Goal: Task Accomplishment & Management: Use online tool/utility

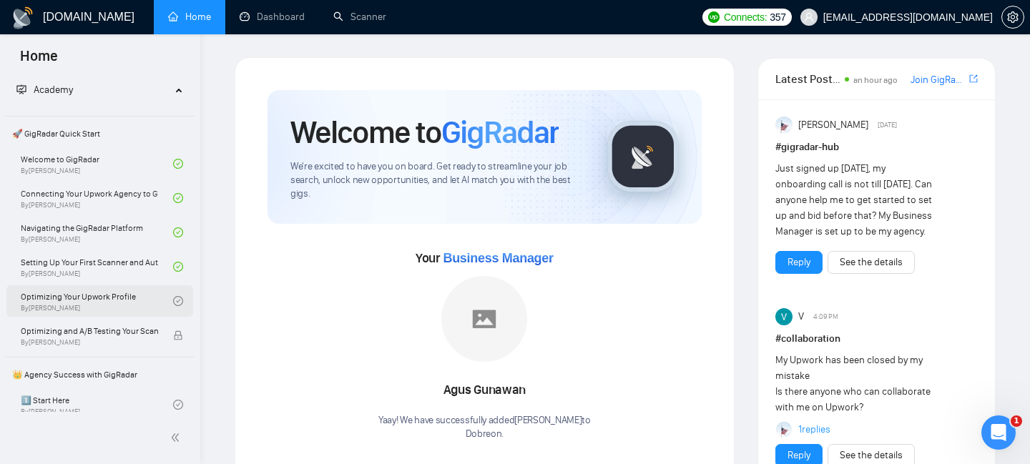
scroll to position [50, 0]
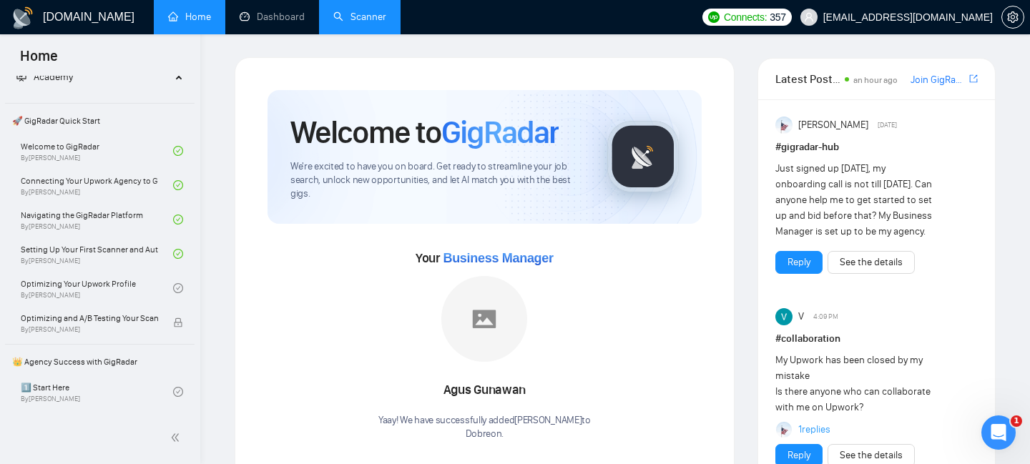
click at [350, 16] on link "Scanner" at bounding box center [359, 17] width 53 height 12
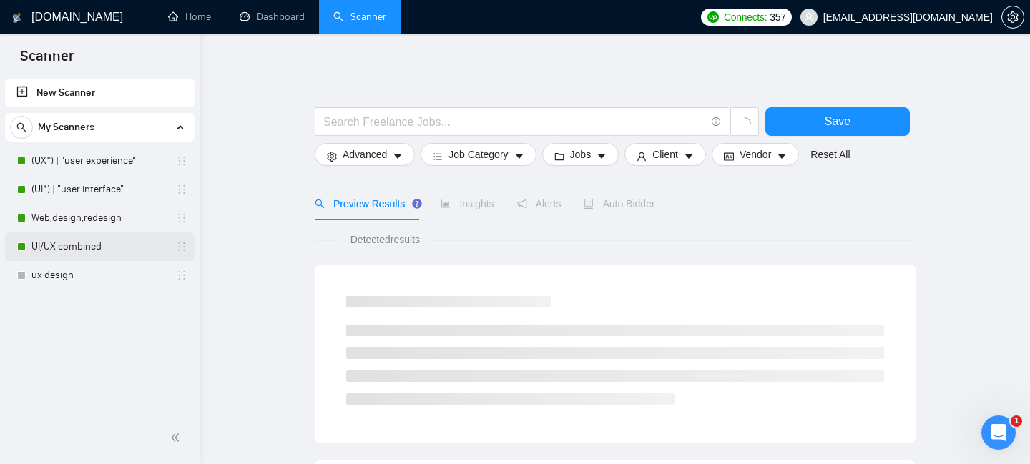
click at [74, 247] on link "UI/UX combined" at bounding box center [99, 246] width 136 height 29
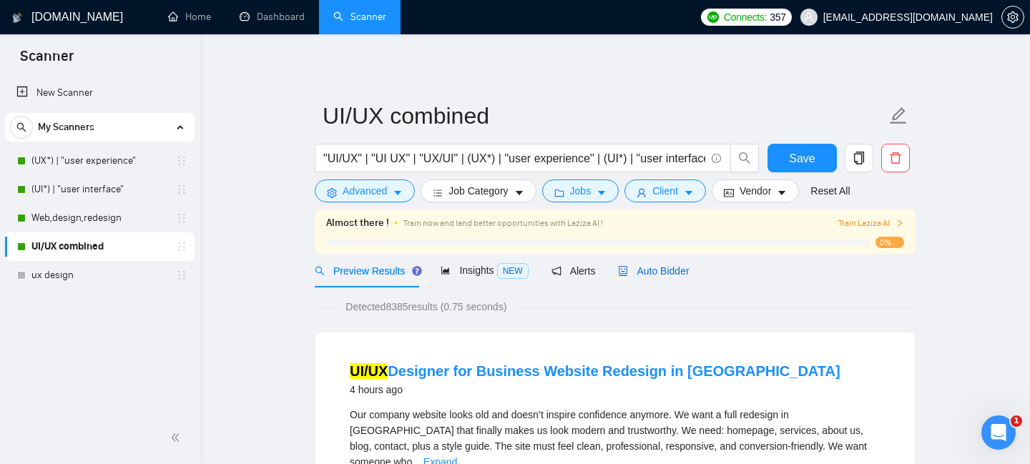
click at [649, 271] on span "Auto Bidder" at bounding box center [653, 270] width 71 height 11
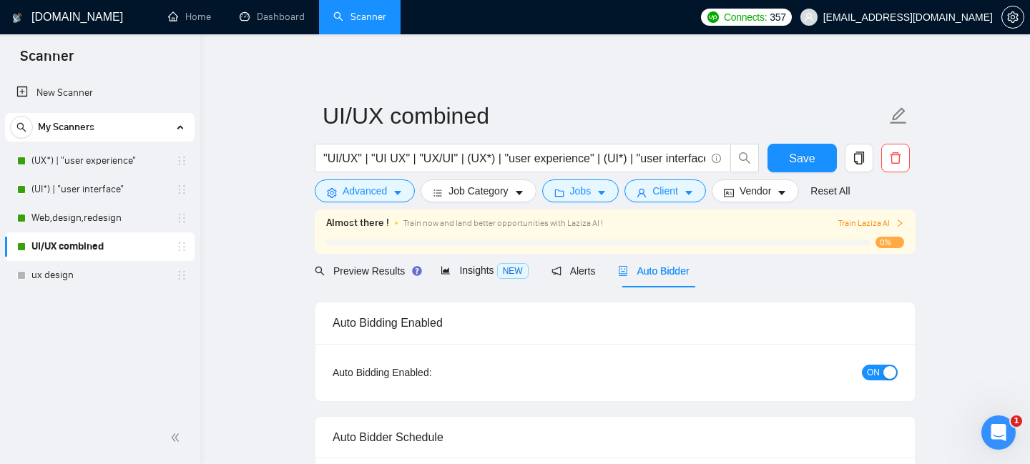
checkbox input "true"
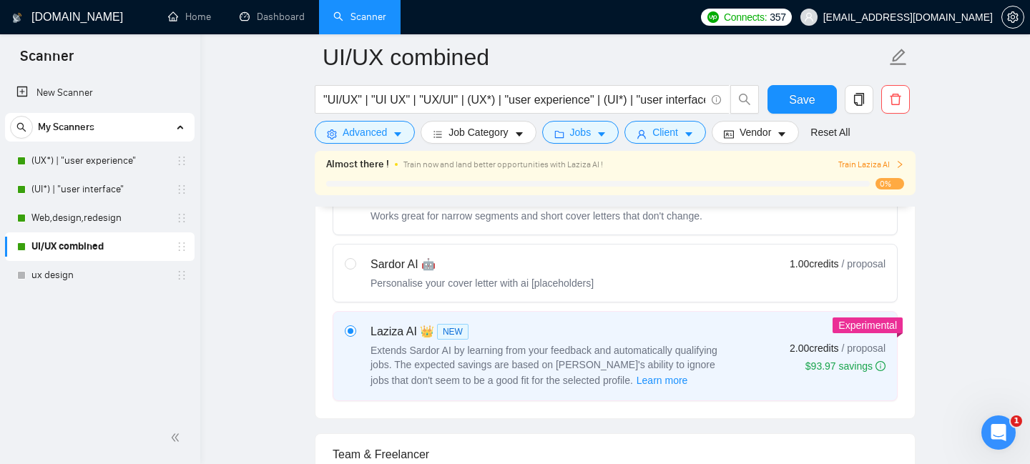
scroll to position [490, 0]
click at [436, 272] on div "Sardor AI 🤖" at bounding box center [481, 265] width 223 height 17
click at [355, 269] on input "radio" at bounding box center [350, 264] width 10 height 10
radio input "true"
radio input "false"
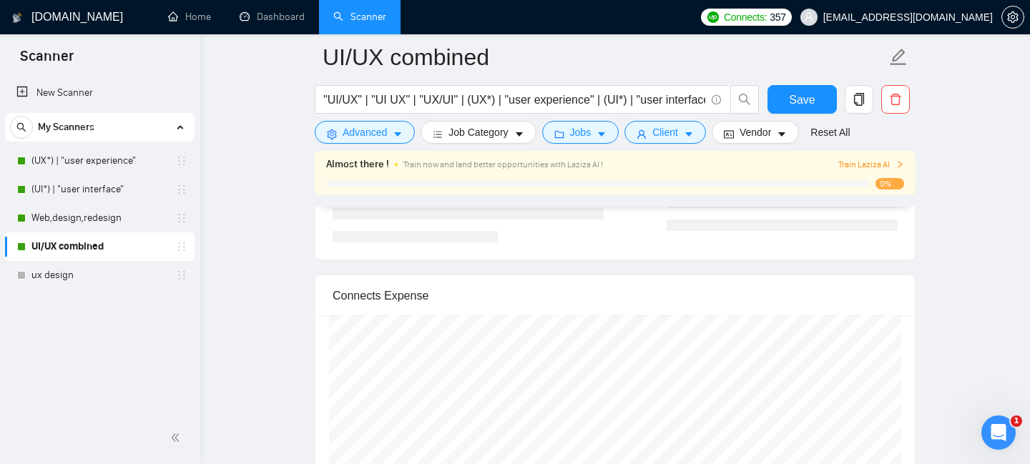
scroll to position [2838, 0]
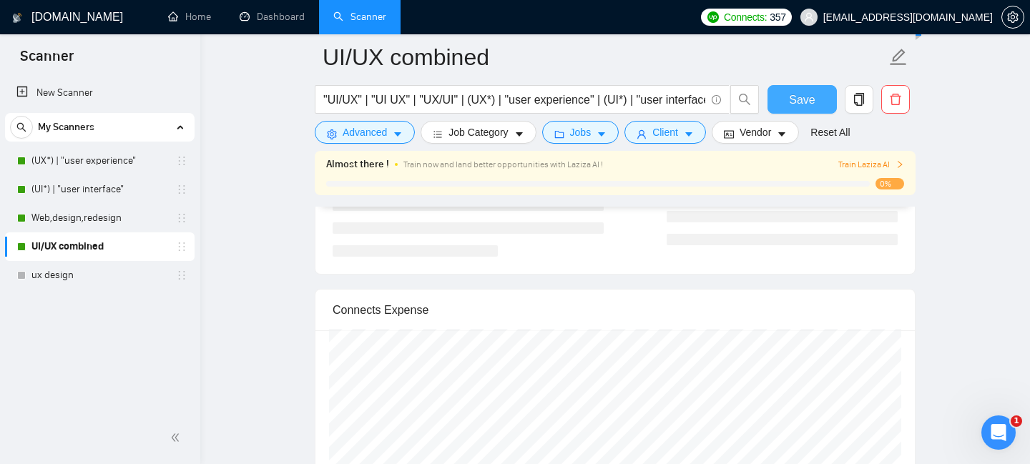
click at [787, 99] on button "Save" at bounding box center [801, 99] width 69 height 29
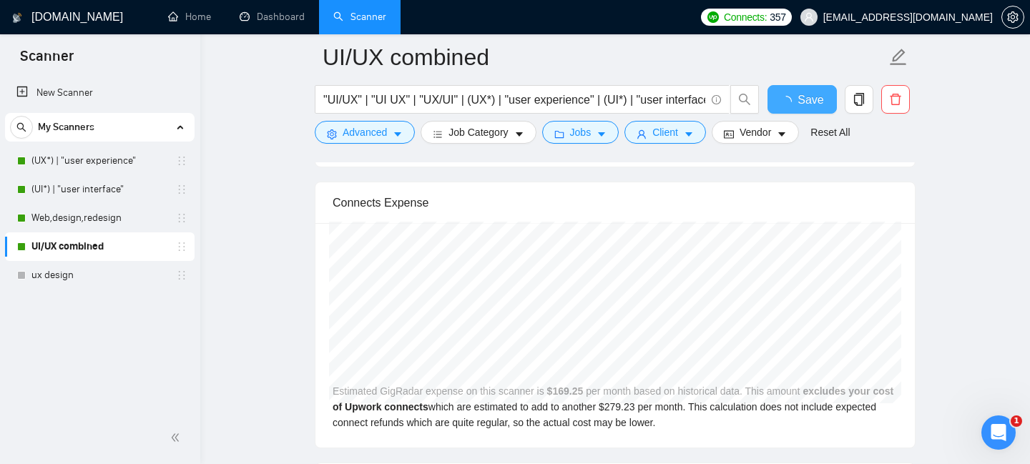
checkbox input "true"
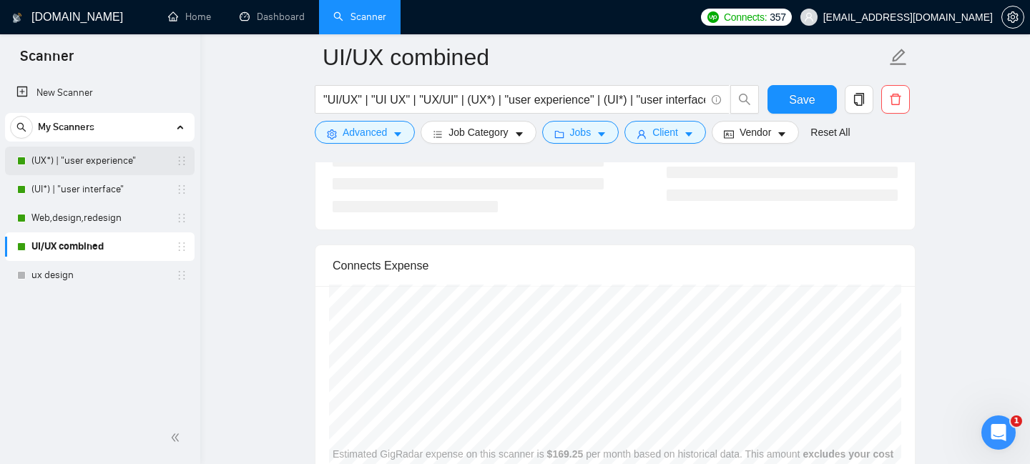
click at [109, 155] on link "(UX*) | "user experience"" at bounding box center [99, 161] width 136 height 29
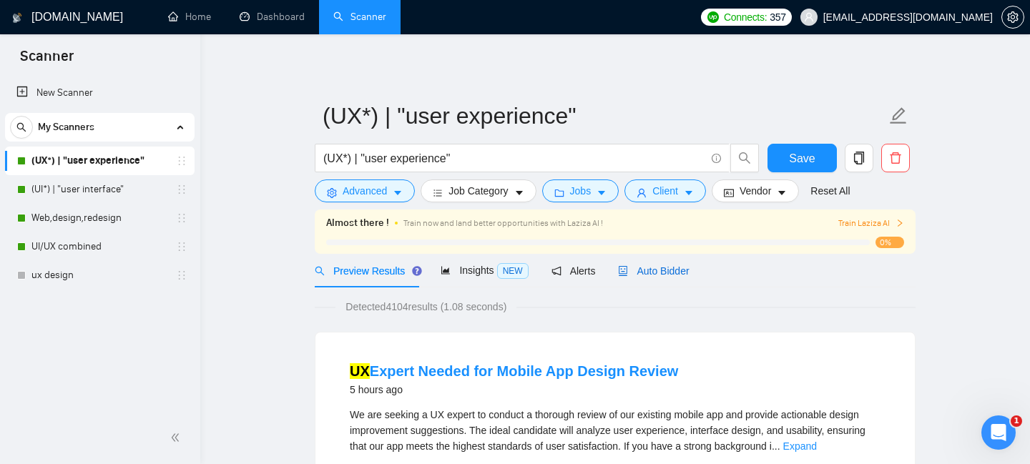
click at [633, 274] on span "Auto Bidder" at bounding box center [653, 270] width 71 height 11
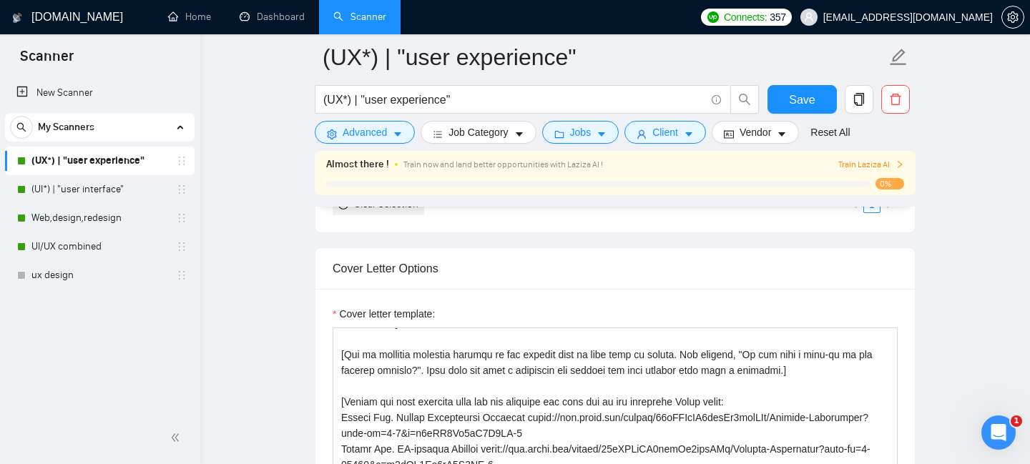
scroll to position [172, 0]
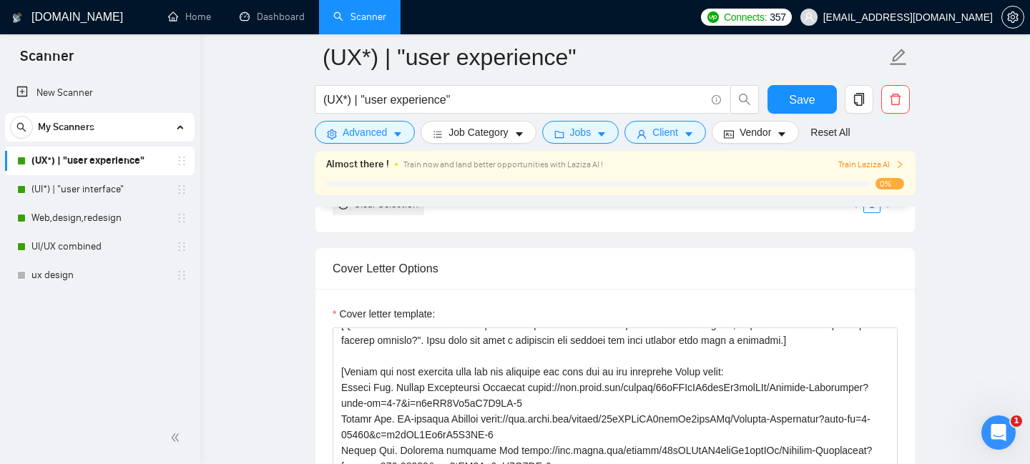
click at [873, 161] on span "Train Laziza AI" at bounding box center [871, 165] width 66 height 14
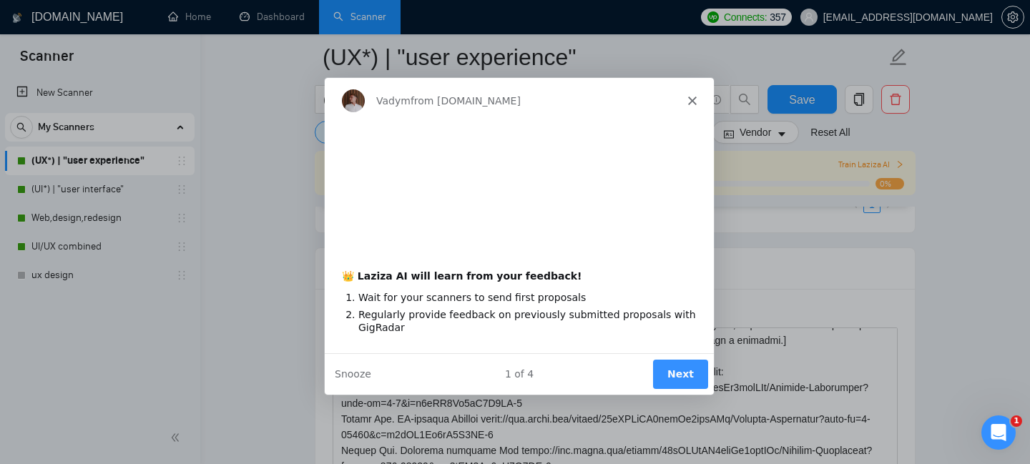
scroll to position [0, 0]
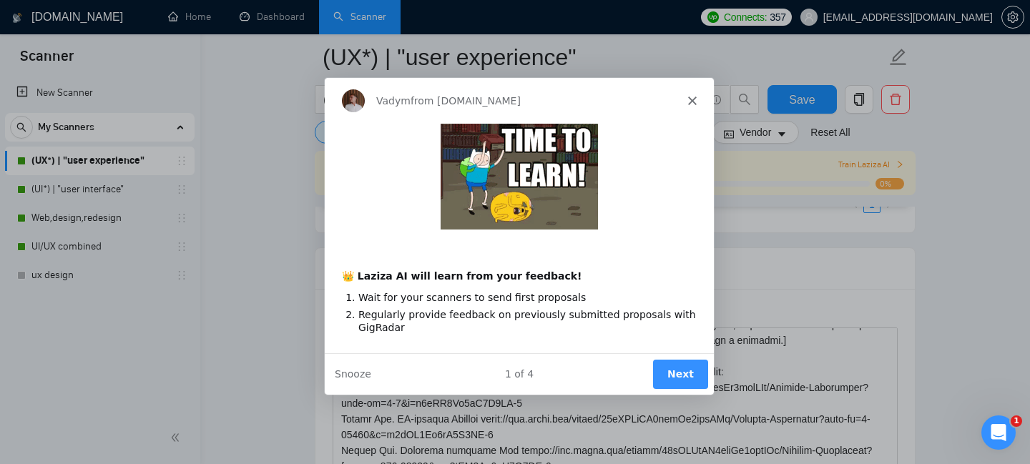
click at [684, 373] on button "Next" at bounding box center [679, 373] width 55 height 29
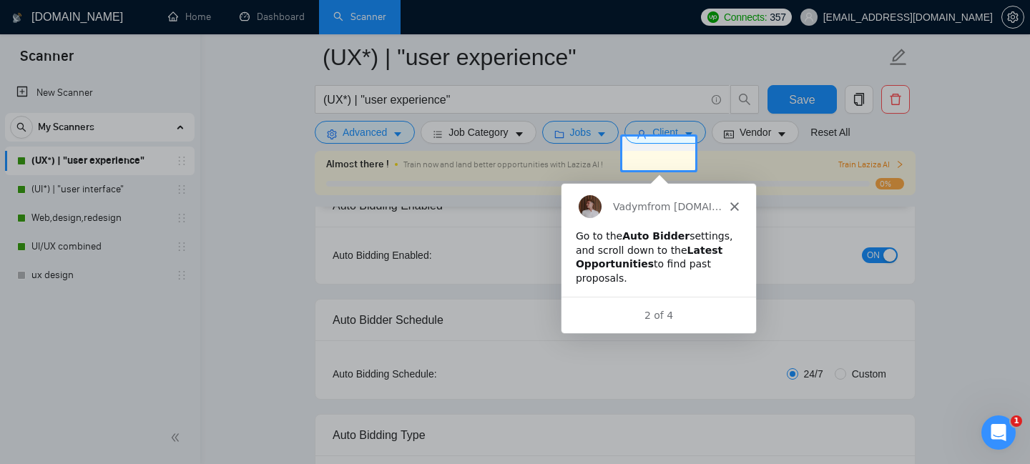
scroll to position [50, 0]
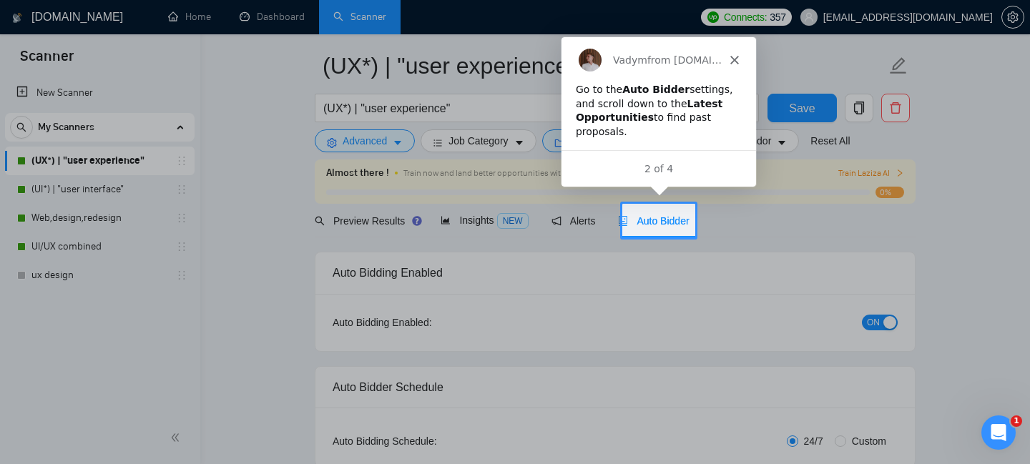
click at [644, 213] on div "Auto Bidder" at bounding box center [653, 221] width 71 height 16
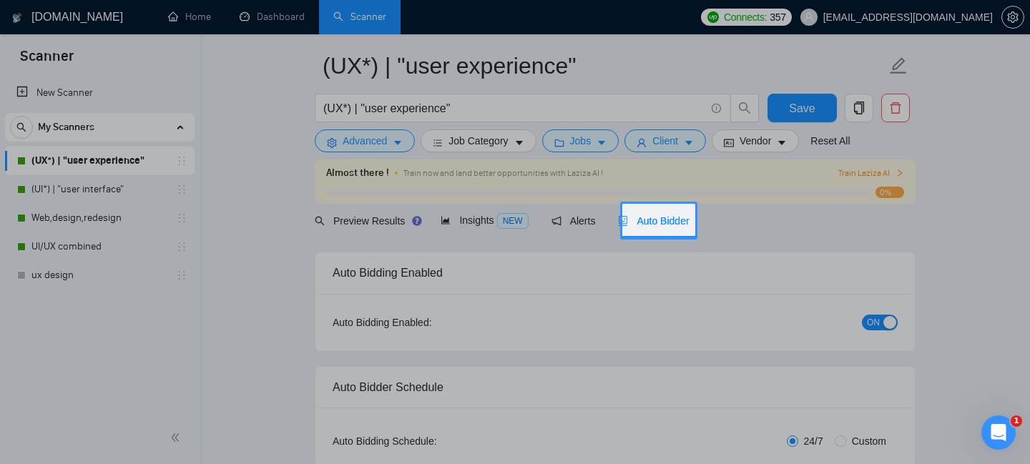
click at [659, 223] on span "Auto Bidder" at bounding box center [653, 220] width 71 height 11
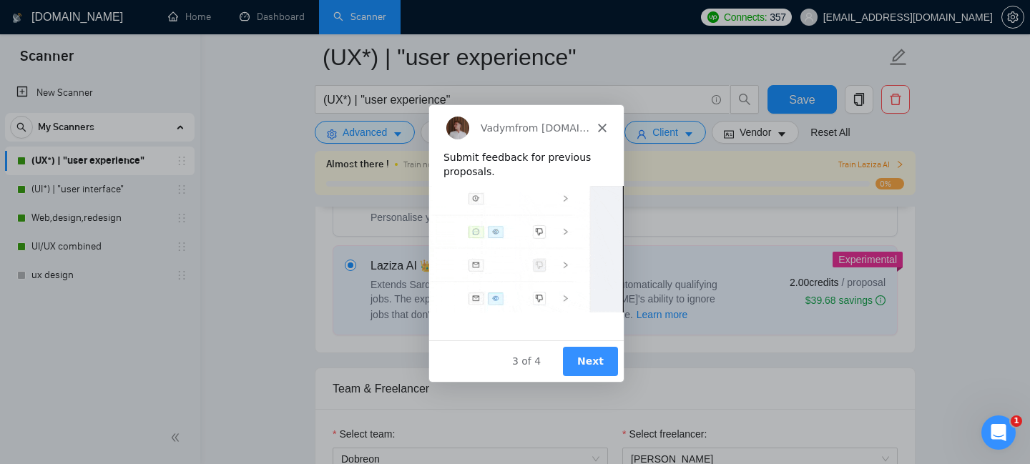
scroll to position [559, 0]
click at [586, 345] on div "3 of 4 Next" at bounding box center [525, 359] width 195 height 41
click at [590, 351] on button "Next" at bounding box center [589, 359] width 55 height 29
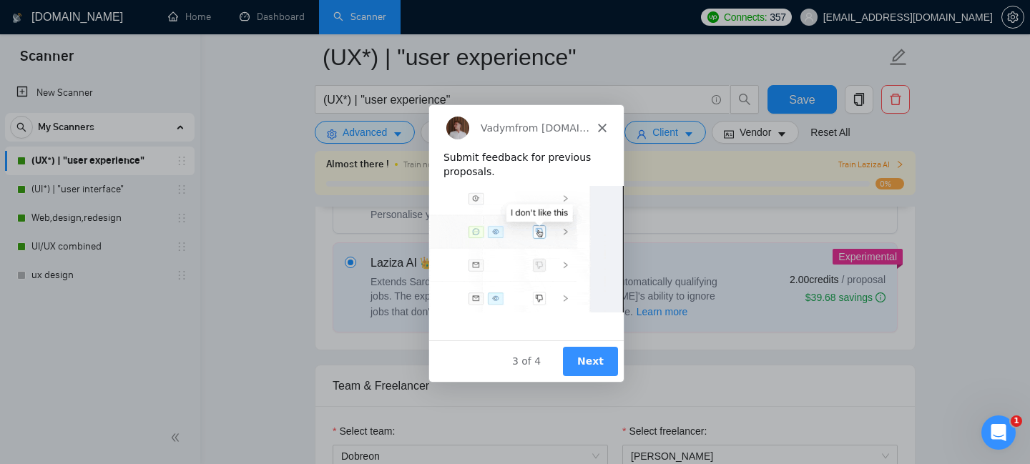
scroll to position [0, 0]
click at [584, 355] on button "Next" at bounding box center [589, 359] width 55 height 29
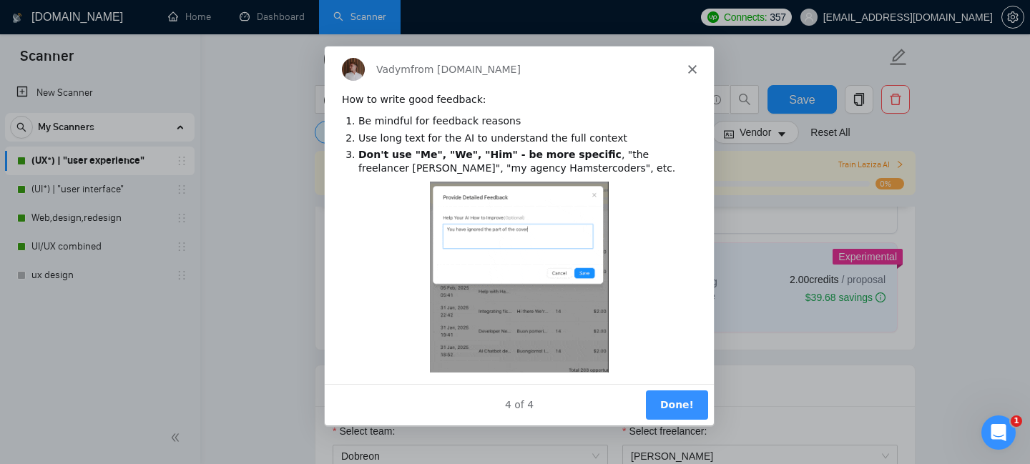
click at [682, 398] on button "Done!" at bounding box center [676, 404] width 62 height 29
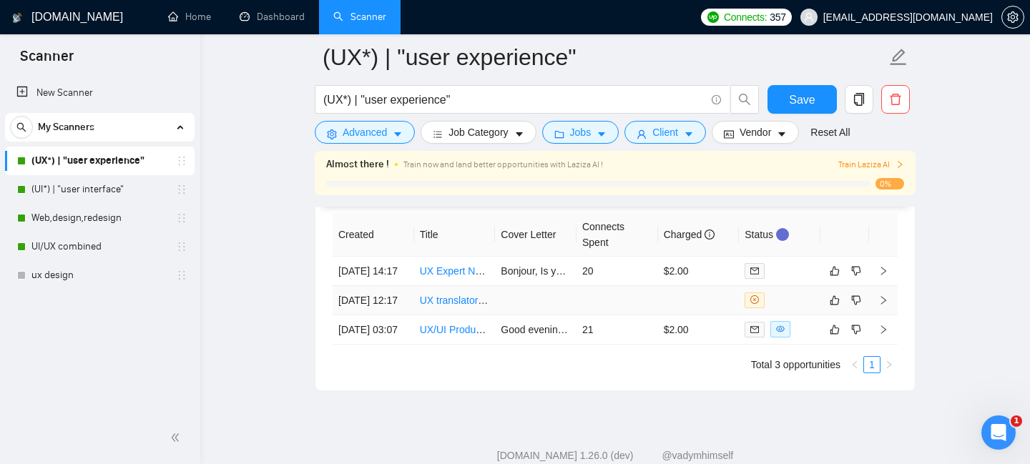
scroll to position [3695, 0]
click at [678, 278] on td "$2.00" at bounding box center [699, 270] width 82 height 29
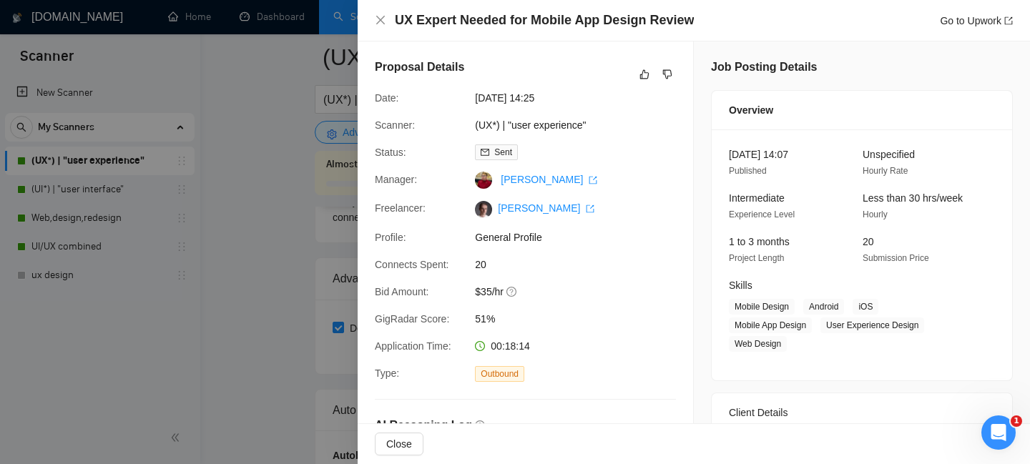
scroll to position [3024, 0]
click at [383, 26] on icon "close" at bounding box center [380, 19] width 11 height 11
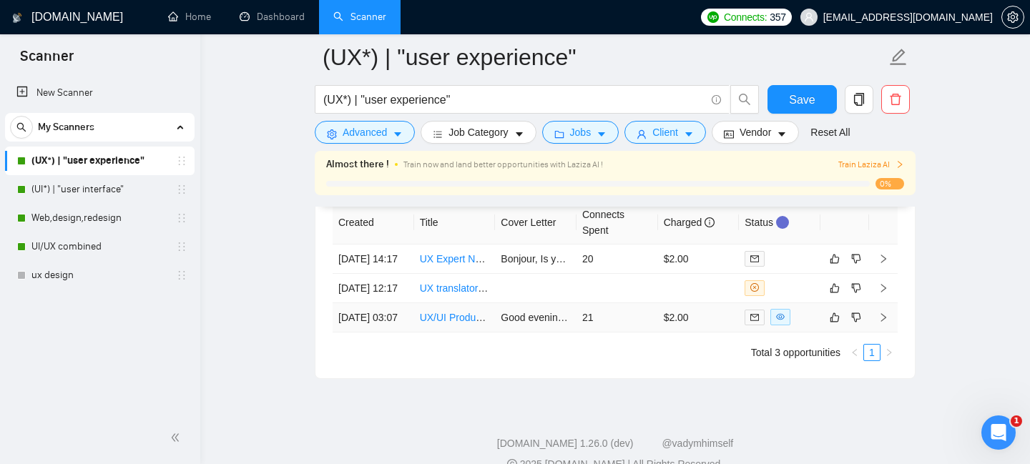
scroll to position [3708, 0]
click at [893, 331] on td at bounding box center [883, 316] width 29 height 29
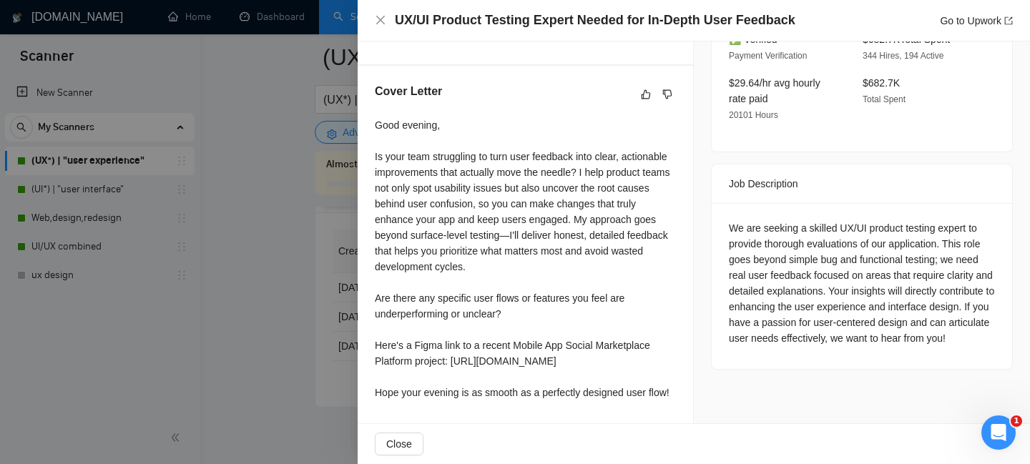
scroll to position [3774, 0]
click at [407, 448] on span "Close" at bounding box center [399, 444] width 26 height 16
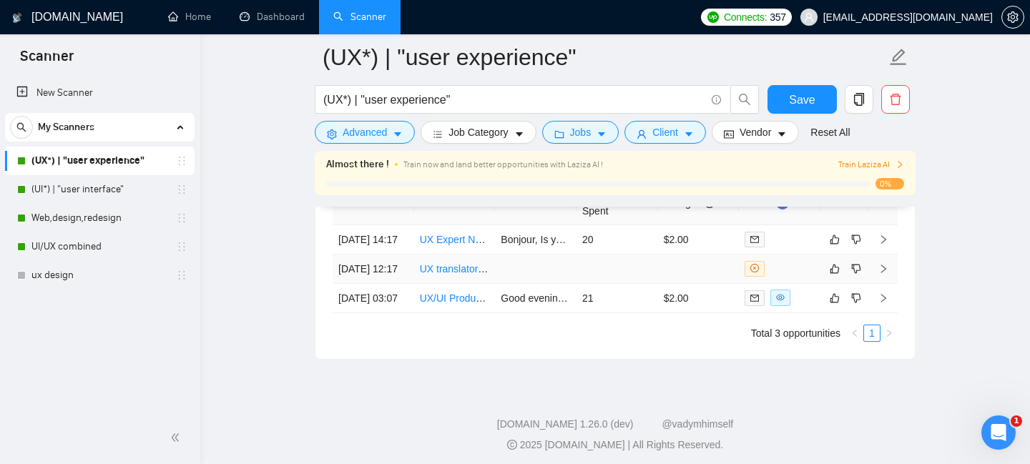
scroll to position [3725, 0]
click at [888, 249] on td at bounding box center [883, 240] width 29 height 29
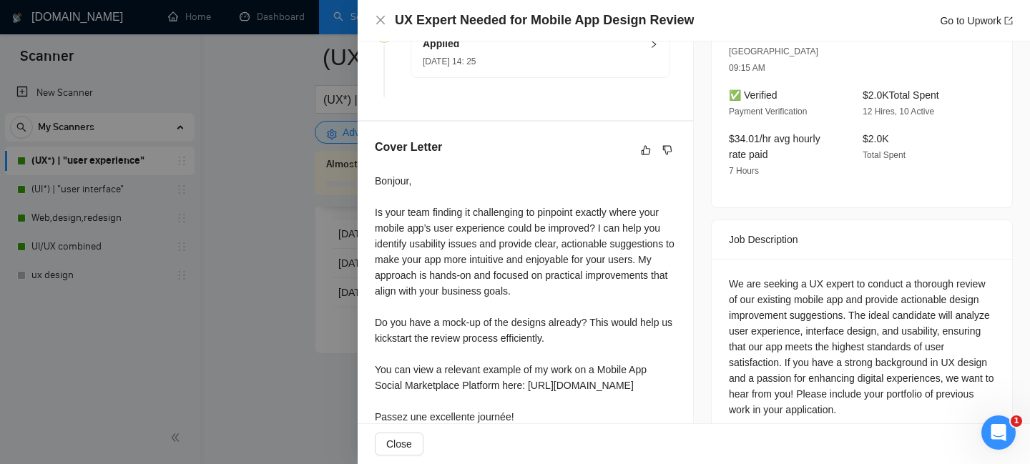
scroll to position [492, 0]
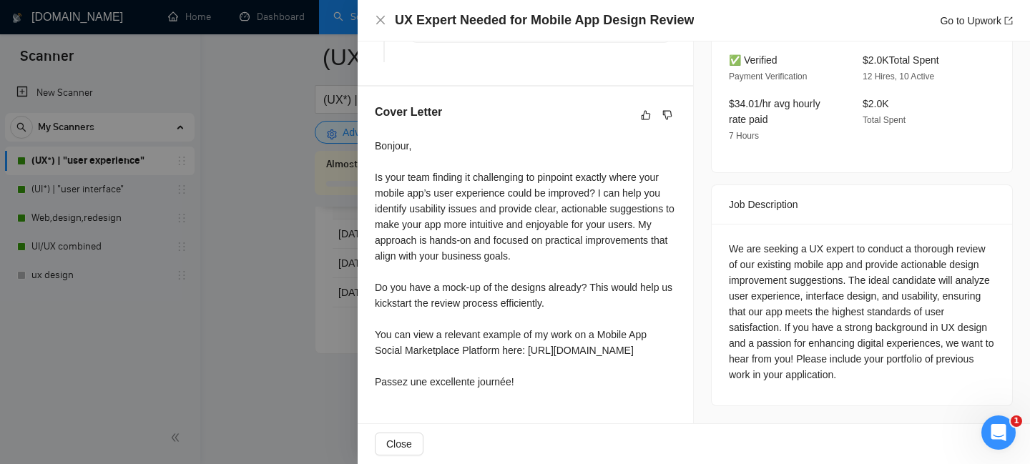
click at [295, 323] on div at bounding box center [515, 232] width 1030 height 464
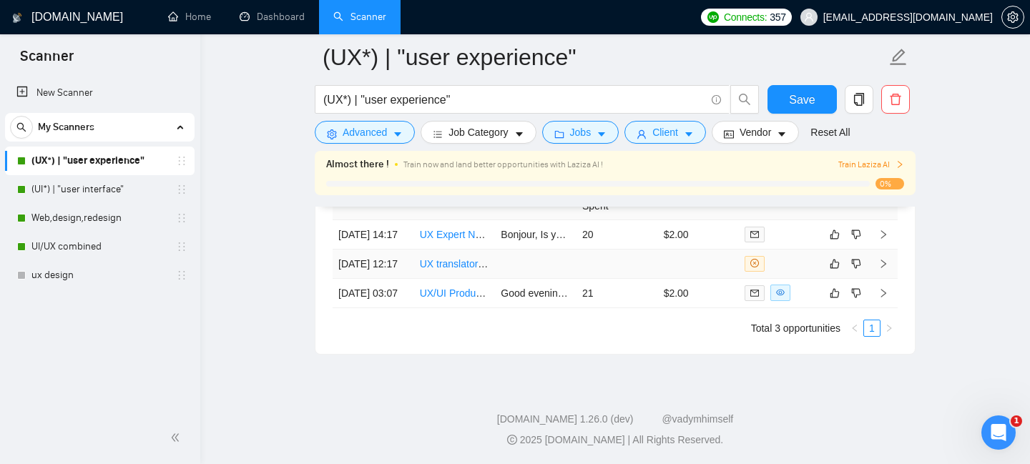
scroll to position [3722, 0]
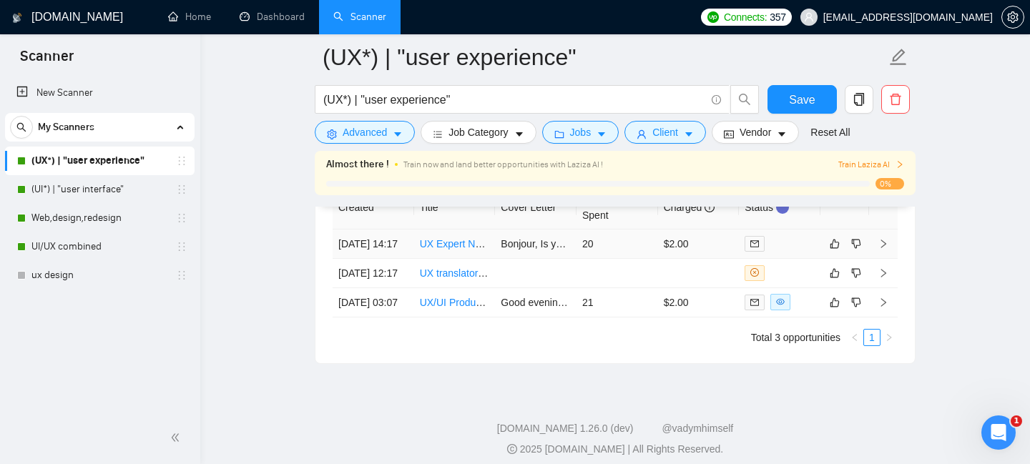
click at [885, 249] on icon "right" at bounding box center [883, 244] width 10 height 10
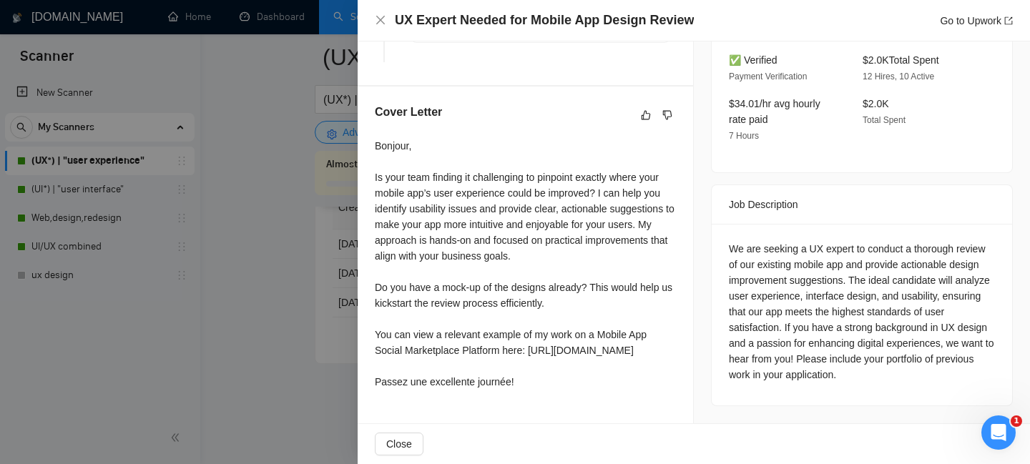
click at [279, 289] on div at bounding box center [515, 232] width 1030 height 464
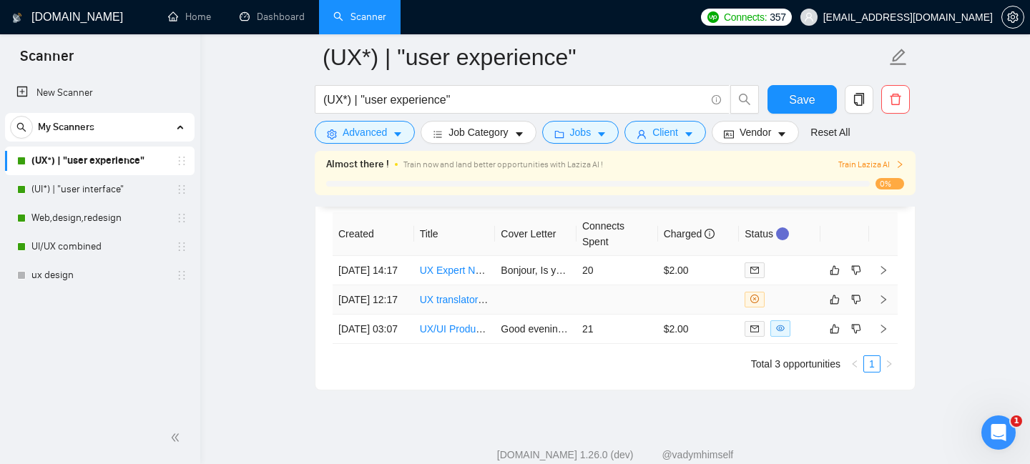
scroll to position [3694, 0]
click at [96, 186] on link "(UI*) | "user interface"" at bounding box center [99, 189] width 136 height 29
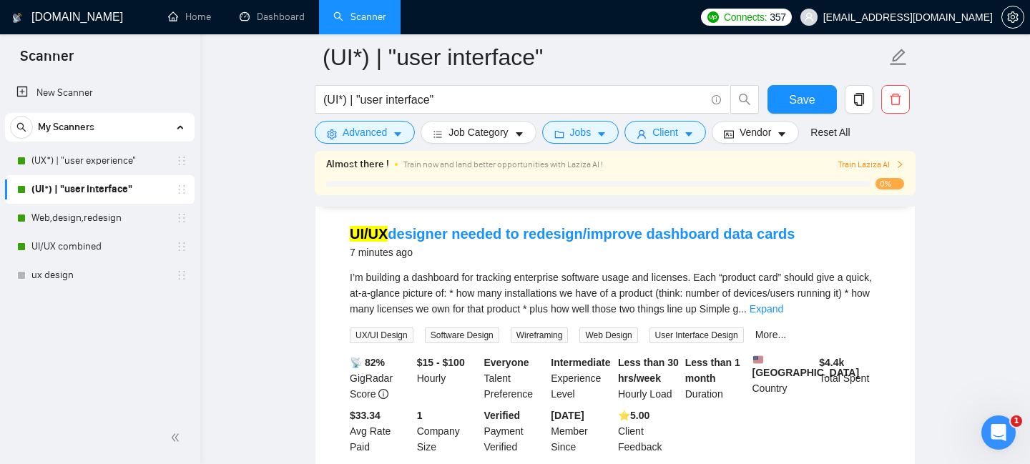
scroll to position [138, 0]
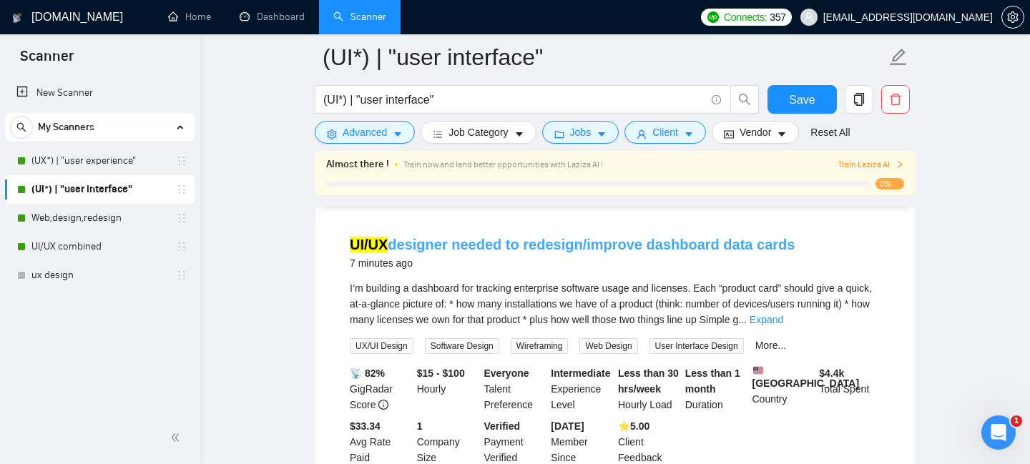
click at [441, 239] on link "UI/UX designer needed to redesign/improve dashboard data cards" at bounding box center [572, 245] width 445 height 16
